Goal: Task Accomplishment & Management: Complete application form

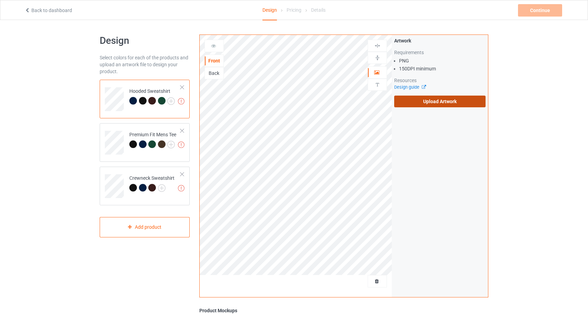
click at [411, 99] on div "Front Back Artwork Upload artwork before adding personalization Artwork Require…" at bounding box center [343, 166] width 289 height 263
click at [460, 103] on label "Upload Artwork" at bounding box center [439, 102] width 91 height 12
click at [0, 0] on input "Upload Artwork" at bounding box center [0, 0] width 0 height 0
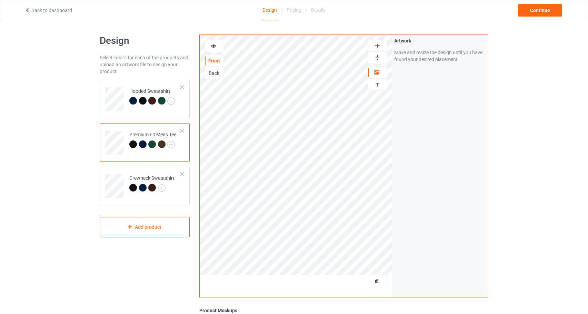
click at [210, 44] on div at bounding box center [214, 45] width 19 height 7
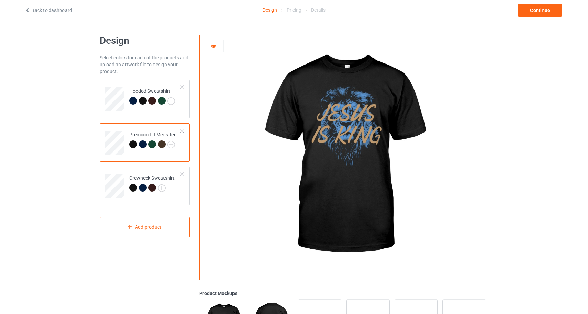
click at [142, 141] on div at bounding box center [143, 144] width 8 height 8
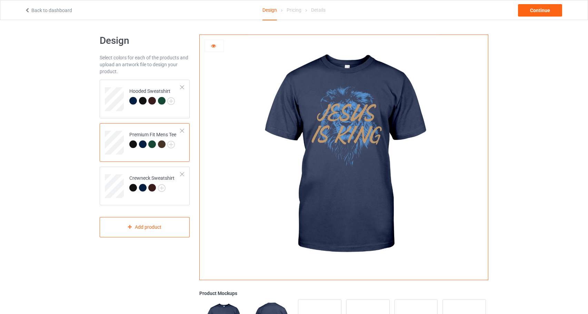
click at [151, 144] on div at bounding box center [152, 144] width 8 height 8
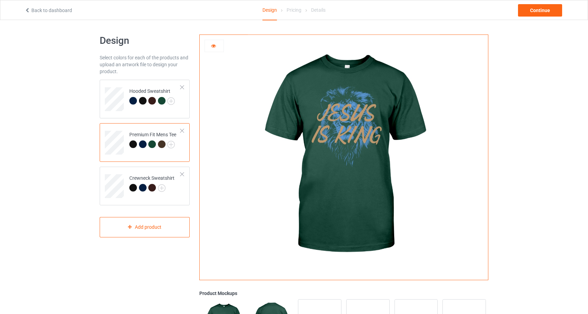
click at [163, 144] on div at bounding box center [162, 144] width 8 height 8
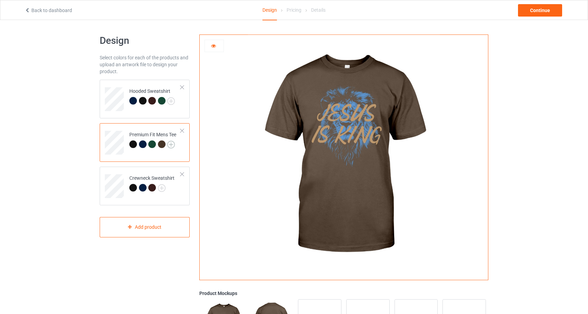
click at [172, 144] on img at bounding box center [171, 145] width 8 height 8
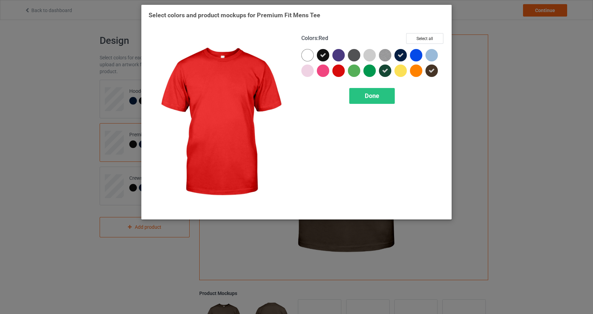
click at [339, 71] on div at bounding box center [339, 71] width 12 height 12
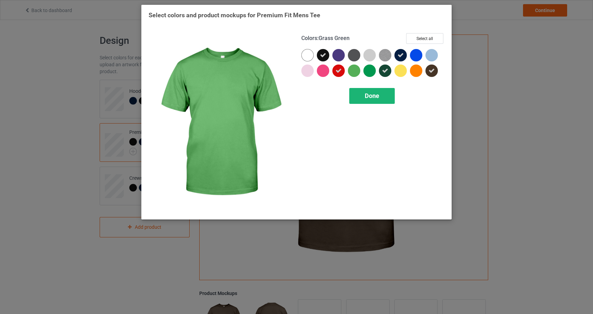
click at [386, 96] on div "Done" at bounding box center [373, 96] width 46 height 16
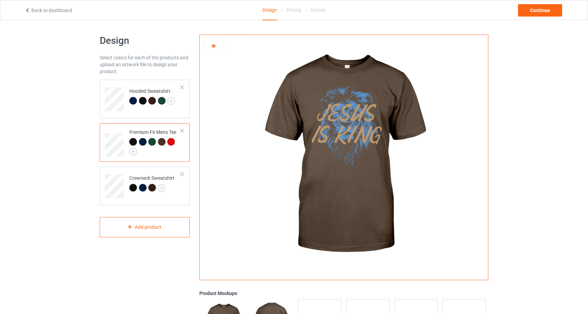
click at [169, 142] on div at bounding box center [171, 142] width 8 height 8
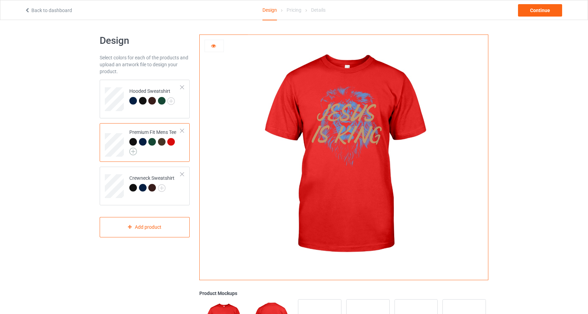
click at [131, 153] on img at bounding box center [133, 152] width 8 height 8
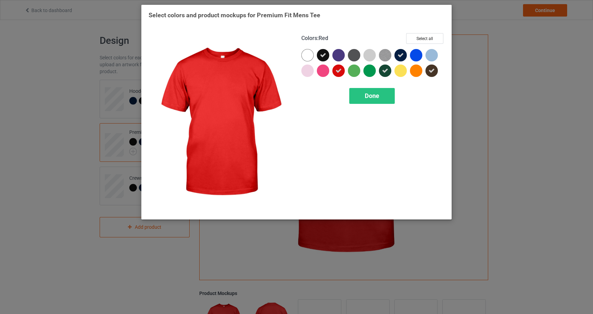
click at [341, 70] on icon at bounding box center [339, 71] width 6 height 6
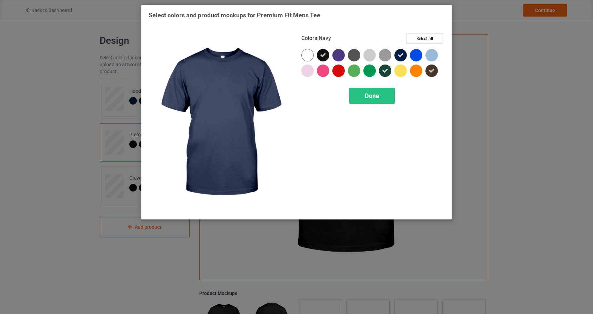
click at [401, 51] on div at bounding box center [401, 55] width 12 height 12
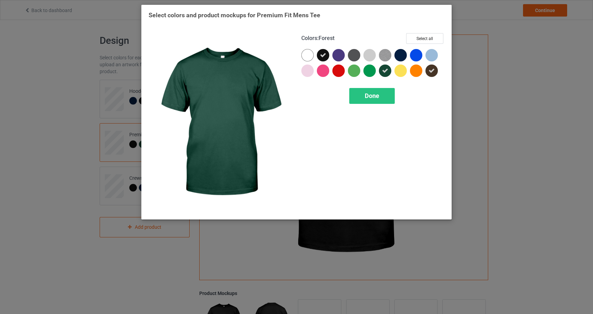
drag, startPoint x: 385, startPoint y: 67, endPoint x: 423, endPoint y: 73, distance: 38.5
click at [385, 67] on div at bounding box center [385, 71] width 12 height 12
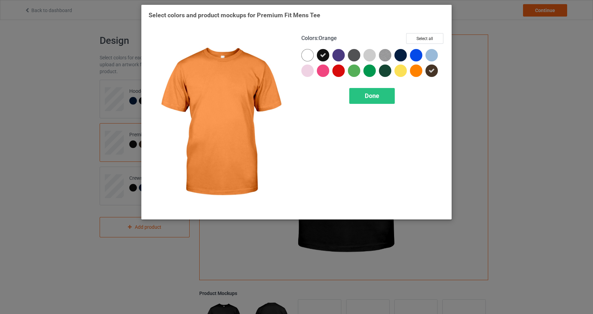
click at [428, 72] on div at bounding box center [432, 71] width 12 height 12
click at [366, 102] on div "Done" at bounding box center [373, 96] width 46 height 16
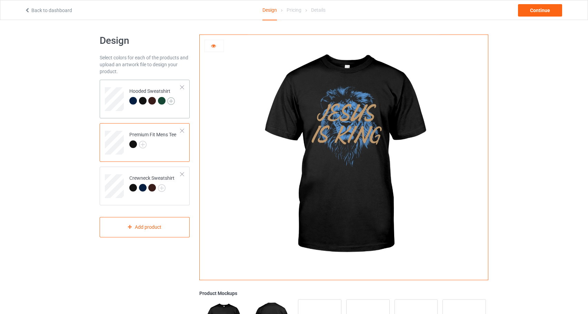
click at [171, 101] on img at bounding box center [171, 101] width 8 height 8
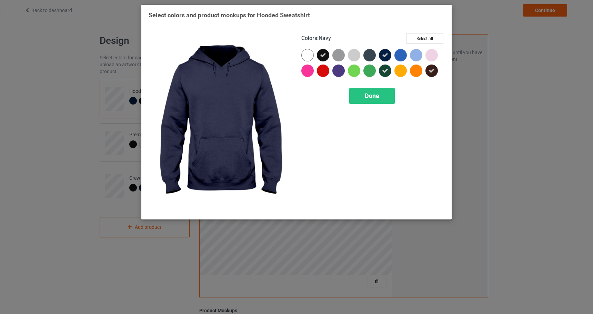
click at [388, 56] on div at bounding box center [385, 55] width 12 height 12
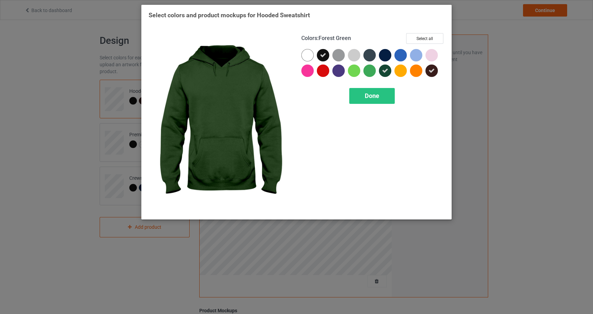
click at [387, 69] on icon at bounding box center [385, 71] width 6 height 6
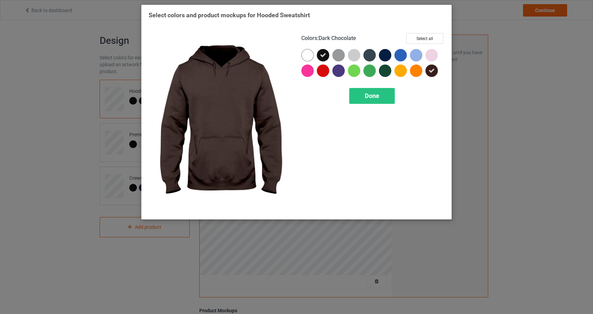
click at [430, 71] on icon at bounding box center [432, 71] width 6 height 6
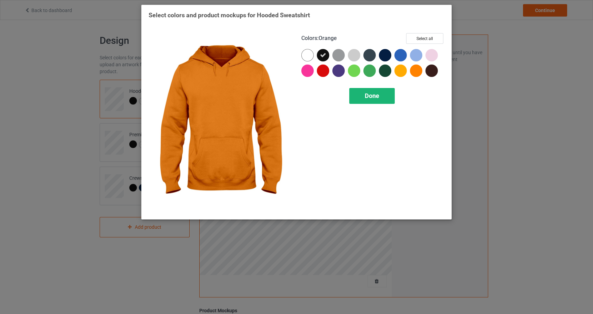
click at [353, 96] on div "Done" at bounding box center [373, 96] width 46 height 16
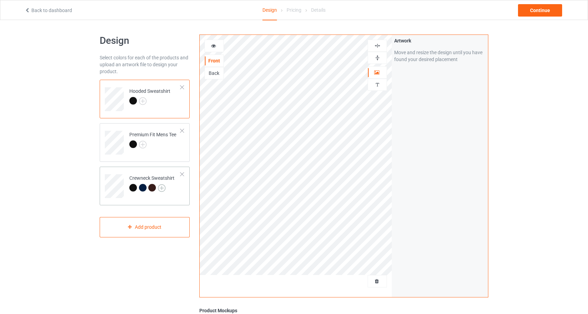
click at [163, 186] on img at bounding box center [162, 188] width 8 height 8
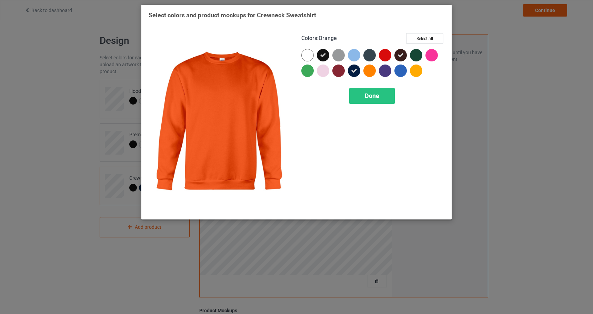
click at [357, 70] on icon at bounding box center [354, 71] width 6 height 6
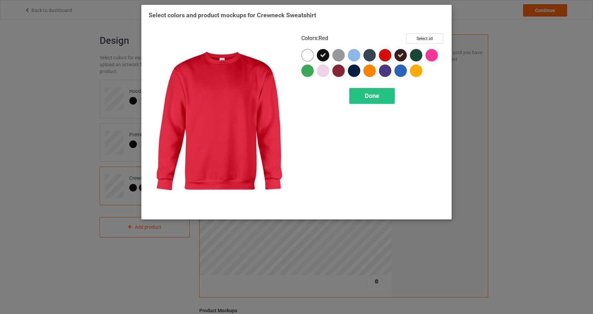
click at [399, 54] on icon at bounding box center [401, 55] width 6 height 6
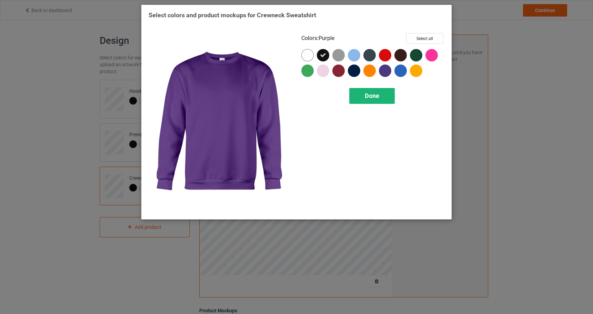
click at [387, 90] on div "Done" at bounding box center [373, 96] width 46 height 16
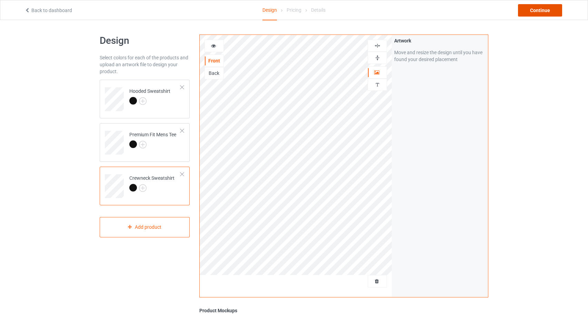
click at [539, 12] on div "Continue" at bounding box center [540, 10] width 44 height 12
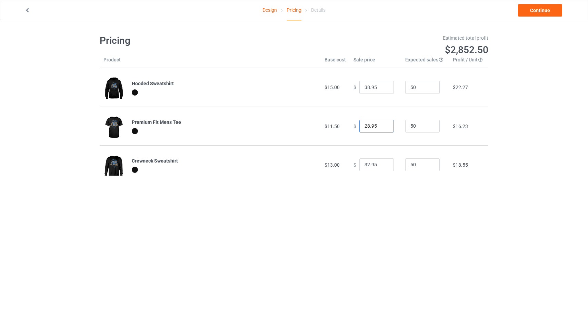
click at [364, 127] on input "28.95" at bounding box center [377, 126] width 35 height 13
type input "23.95"
click at [529, 11] on link "Continue" at bounding box center [540, 10] width 44 height 12
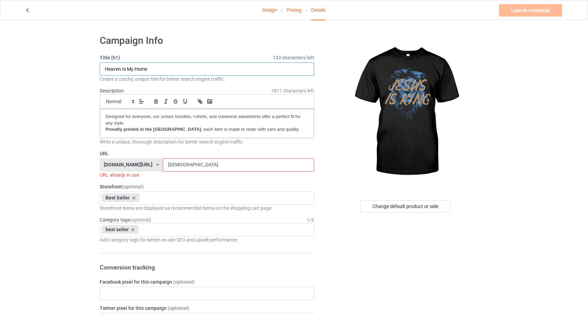
drag, startPoint x: 165, startPoint y: 69, endPoint x: 81, endPoint y: 71, distance: 83.9
drag, startPoint x: 138, startPoint y: 71, endPoint x: 98, endPoint y: 66, distance: 40.7
type input "[DEMOGRAPHIC_DATA] Is [PERSON_NAME]"
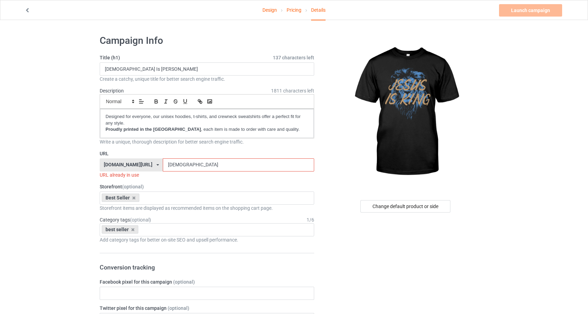
drag, startPoint x: 247, startPoint y: 164, endPoint x: 173, endPoint y: 160, distance: 74.3
click at [173, 160] on div "[DOMAIN_NAME][URL] [DOMAIN_NAME][URL] [DOMAIN_NAME][URL] [DOMAIN_NAME][URL] 5ca…" at bounding box center [207, 164] width 215 height 13
paste input "[DEMOGRAPHIC_DATA] Is [PERSON_NAME]"
click at [206, 166] on input "[DEMOGRAPHIC_DATA] Is [PERSON_NAME]" at bounding box center [238, 164] width 151 height 13
click at [210, 167] on input "[DEMOGRAPHIC_DATA] King" at bounding box center [238, 164] width 151 height 13
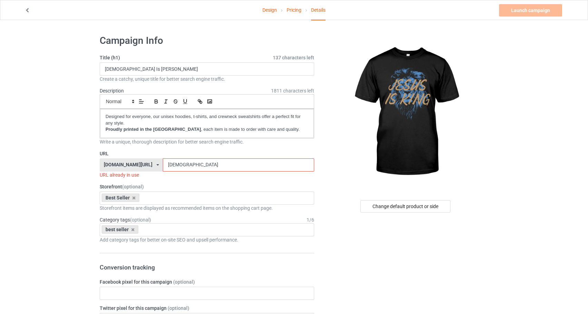
click at [244, 167] on input "[DEMOGRAPHIC_DATA]" at bounding box center [238, 164] width 151 height 13
click at [204, 167] on input "[DEMOGRAPHIC_DATA]" at bounding box center [238, 164] width 151 height 13
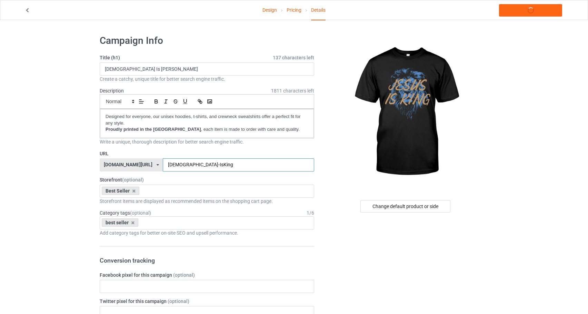
click at [212, 166] on input "[DEMOGRAPHIC_DATA]-IsKing" at bounding box center [238, 164] width 151 height 13
click at [210, 165] on input "[DEMOGRAPHIC_DATA]-IsKing" at bounding box center [238, 164] width 151 height 13
type input "[DEMOGRAPHIC_DATA]-IsKing"
click at [555, 15] on link "Launch campaign" at bounding box center [530, 10] width 63 height 12
